Goal: Information Seeking & Learning: Find contact information

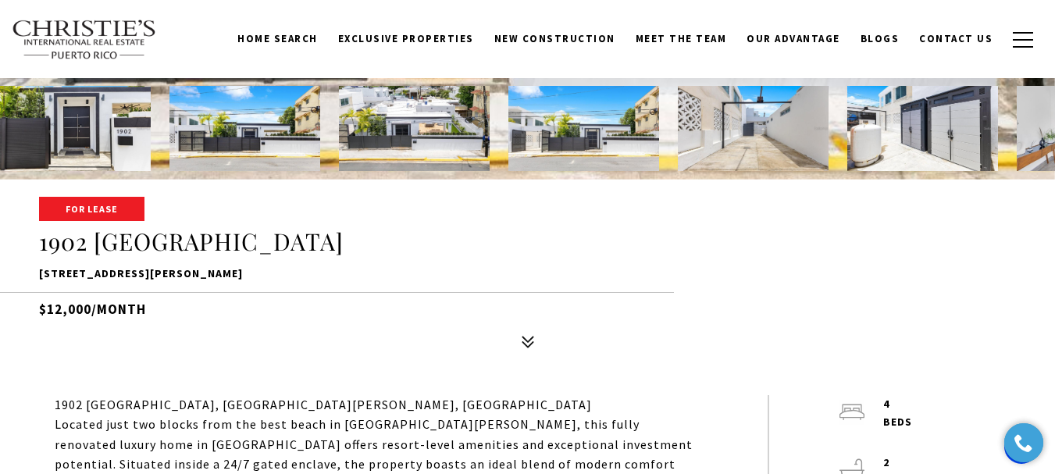
scroll to position [156, 0]
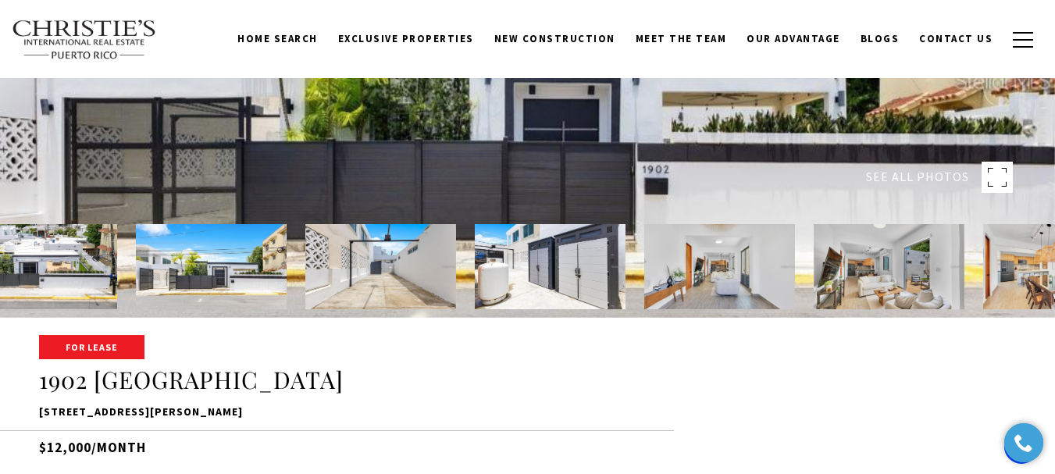
drag, startPoint x: 989, startPoint y: 285, endPoint x: 636, endPoint y: 265, distance: 353.5
click at [644, 269] on img at bounding box center [719, 266] width 151 height 85
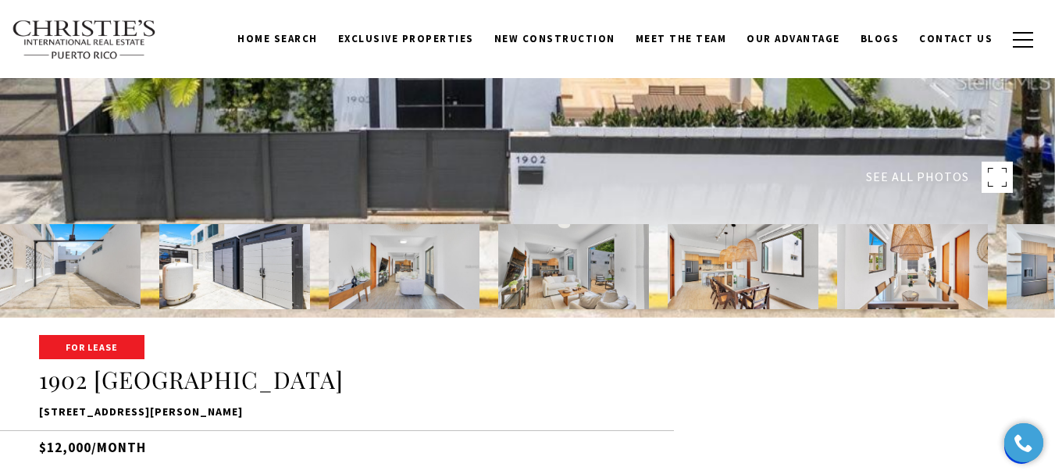
drag, startPoint x: 825, startPoint y: 287, endPoint x: 603, endPoint y: 269, distance: 223.3
click at [603, 269] on img at bounding box center [573, 266] width 151 height 85
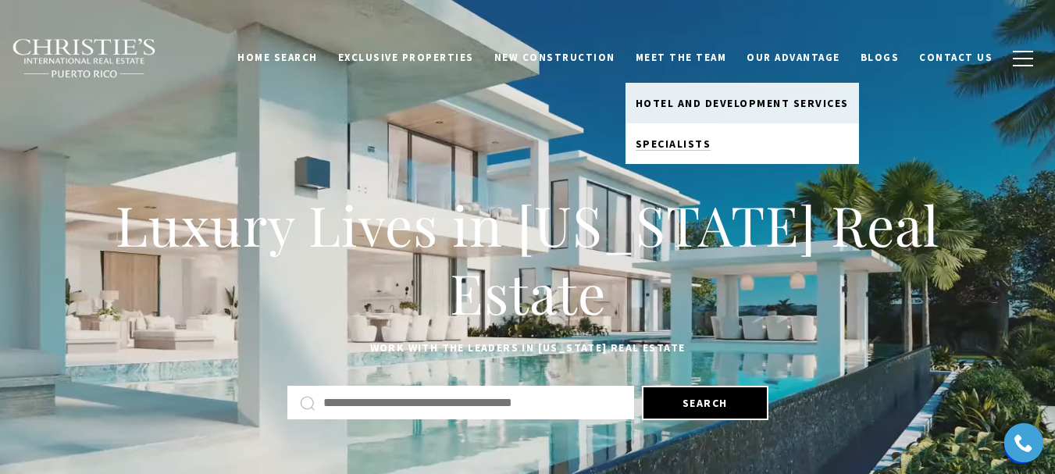
click at [687, 148] on span "Specialists" at bounding box center [674, 144] width 76 height 14
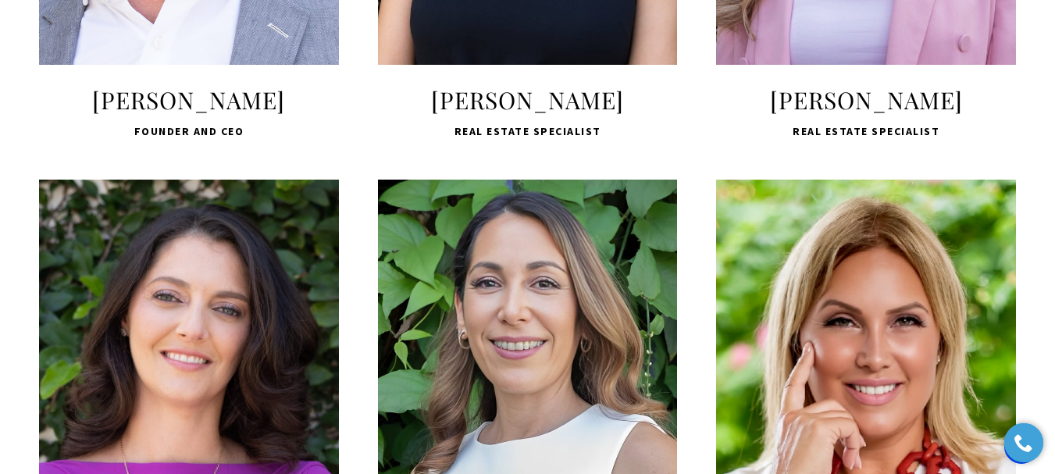
scroll to position [1249, 0]
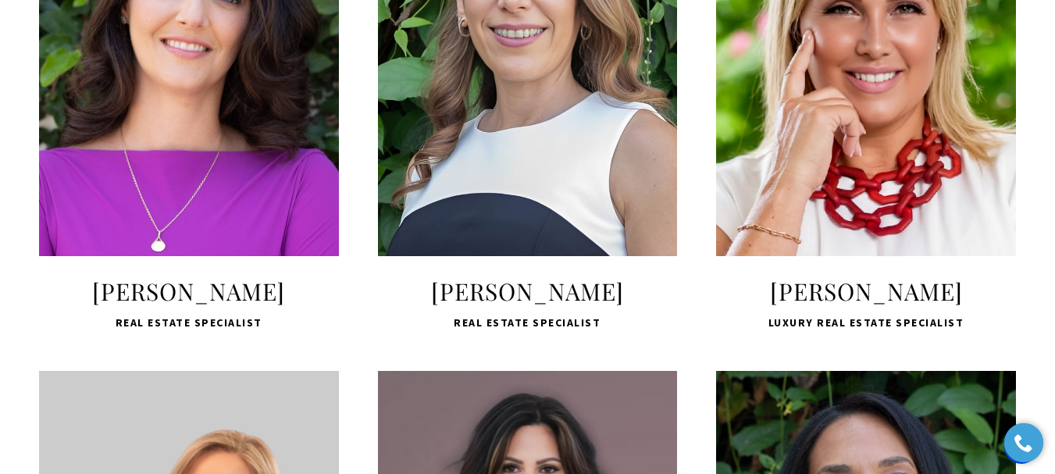
click at [483, 307] on span "[PERSON_NAME]" at bounding box center [528, 291] width 300 height 31
